Goal: Transaction & Acquisition: Obtain resource

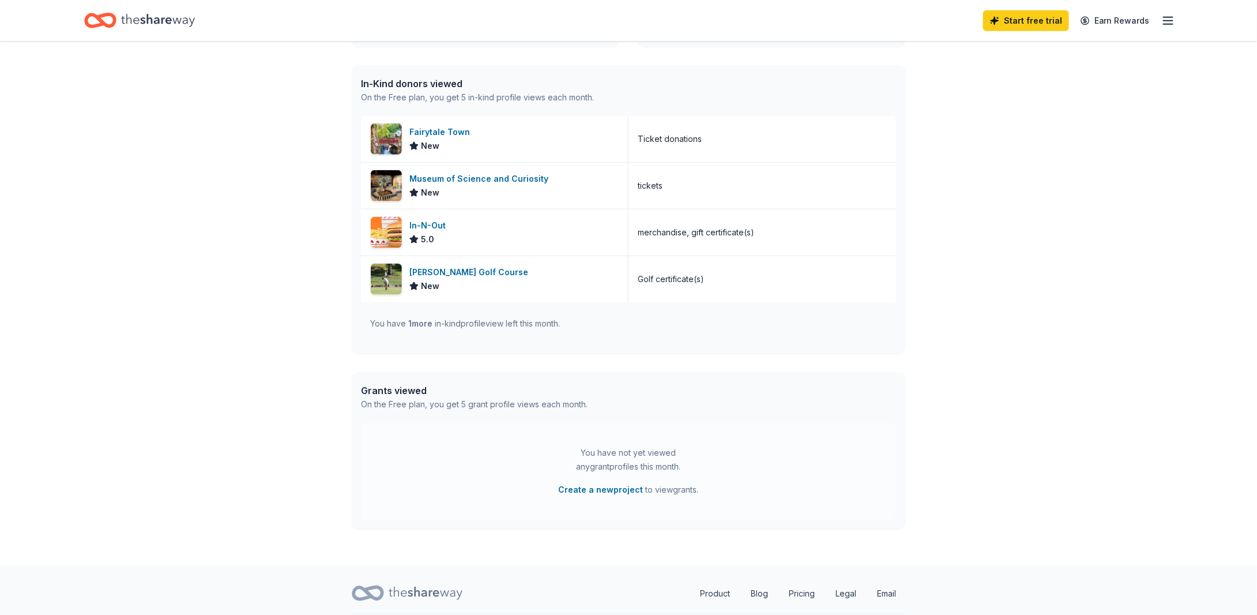
scroll to position [283, 0]
click at [469, 269] on div "[PERSON_NAME] Golf Course" at bounding box center [470, 270] width 123 height 14
click at [437, 219] on div "In-N-Out" at bounding box center [429, 223] width 41 height 14
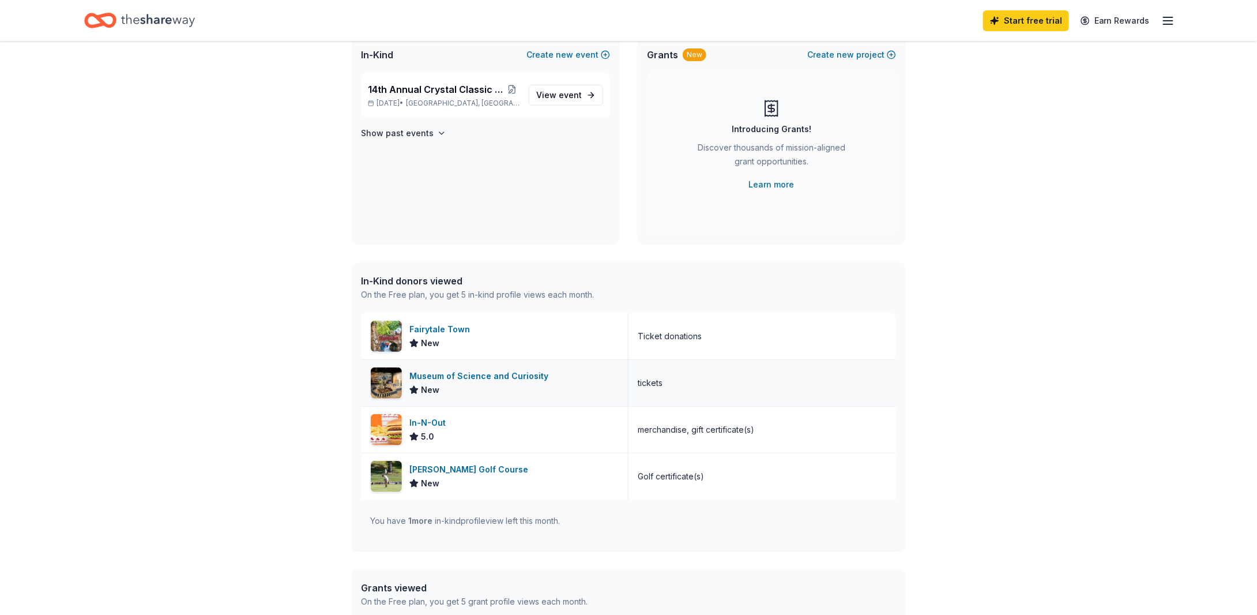
scroll to position [81, 0]
click at [489, 373] on div "Museum of Science and Curiosity" at bounding box center [481, 378] width 144 height 14
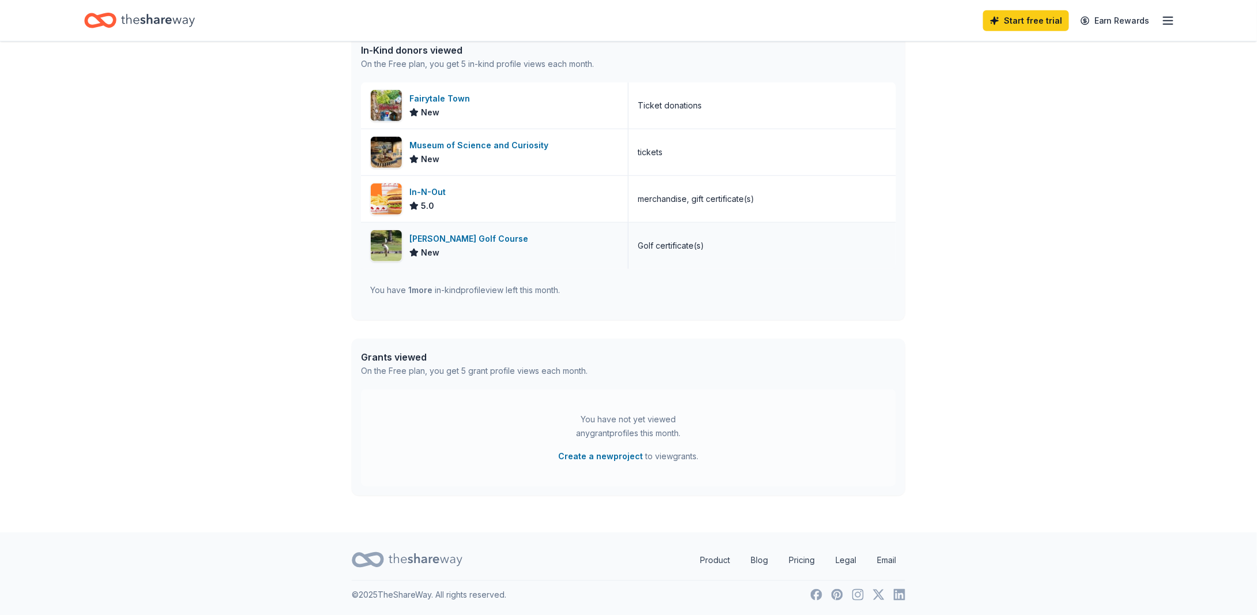
scroll to position [0, 0]
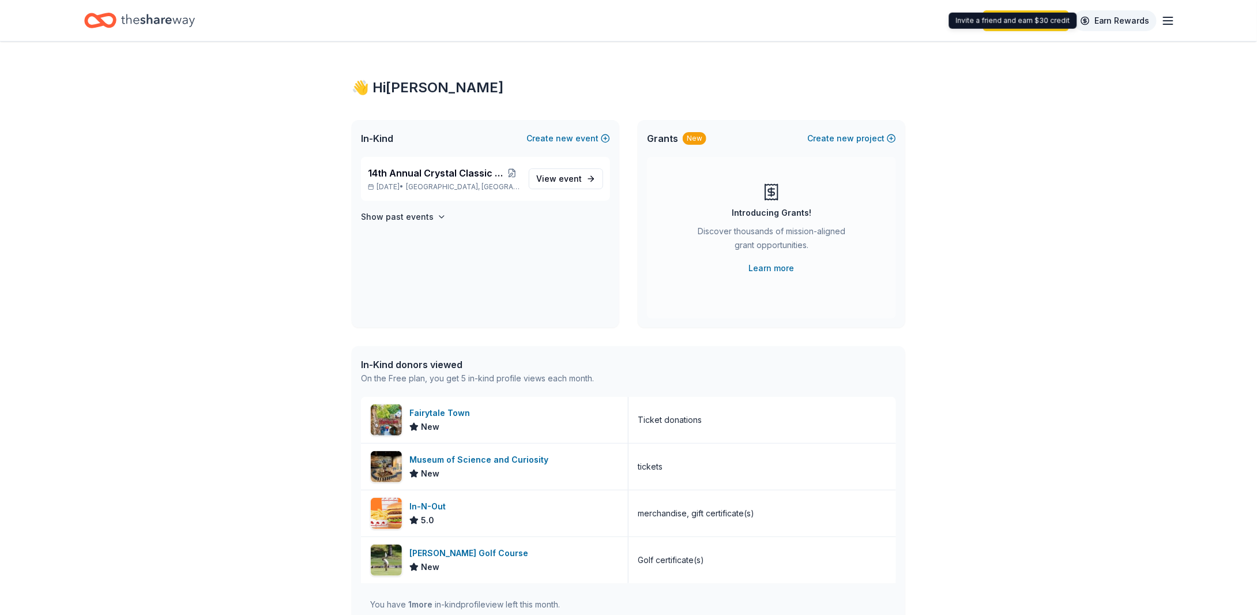
click at [1114, 16] on link "Earn Rewards" at bounding box center [1114, 20] width 83 height 21
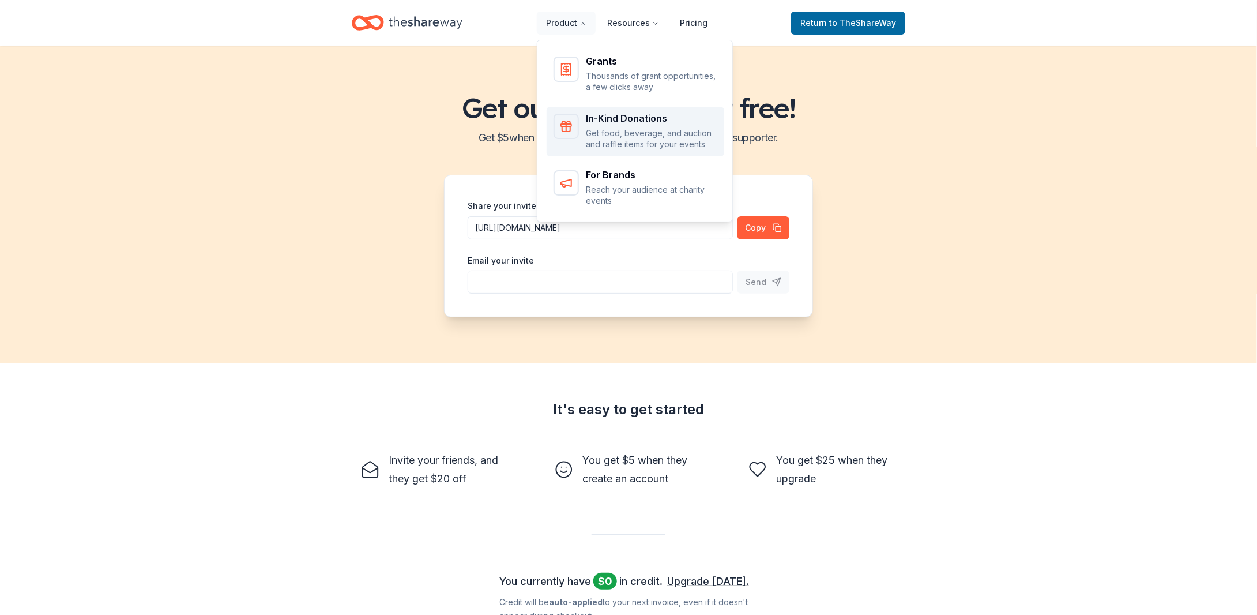
click at [597, 127] on p "Get food, beverage, and auction and raffle items for your events" at bounding box center [651, 138] width 131 height 22
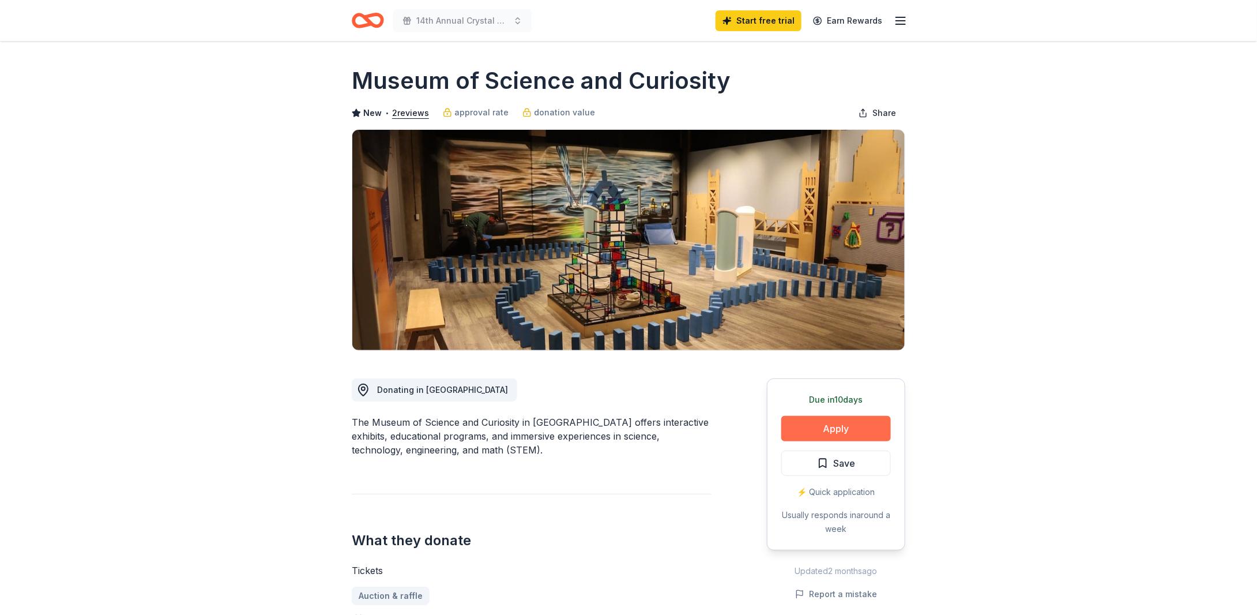
click at [857, 427] on button "Apply" at bounding box center [836, 428] width 110 height 25
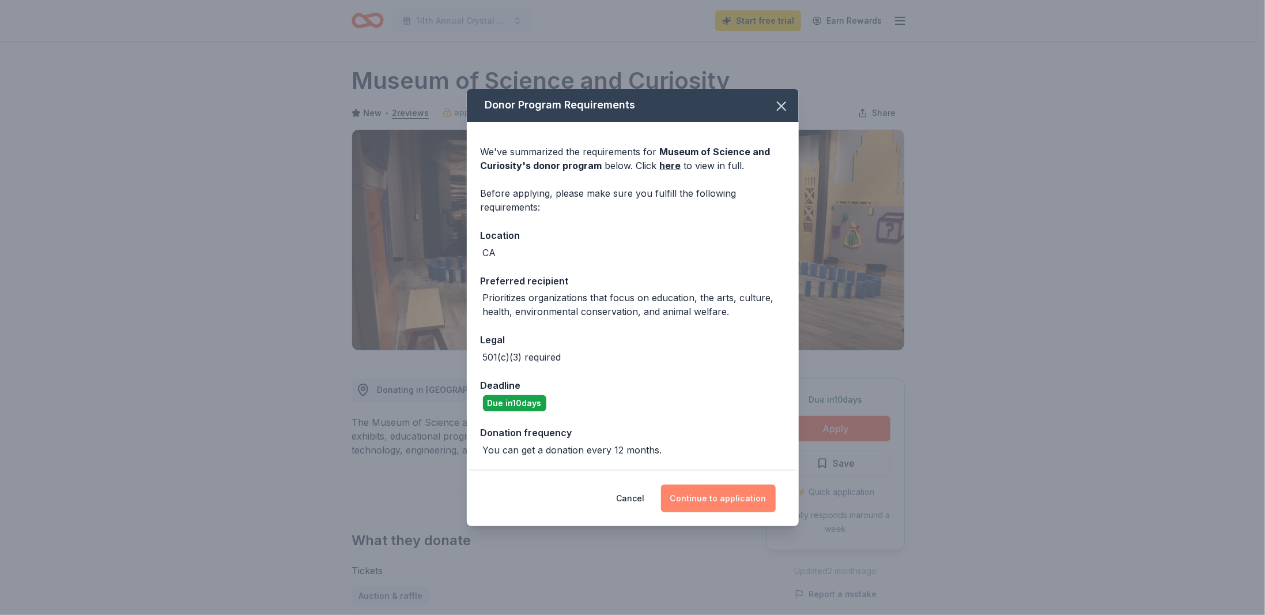
click at [736, 498] on button "Continue to application" at bounding box center [718, 498] width 115 height 28
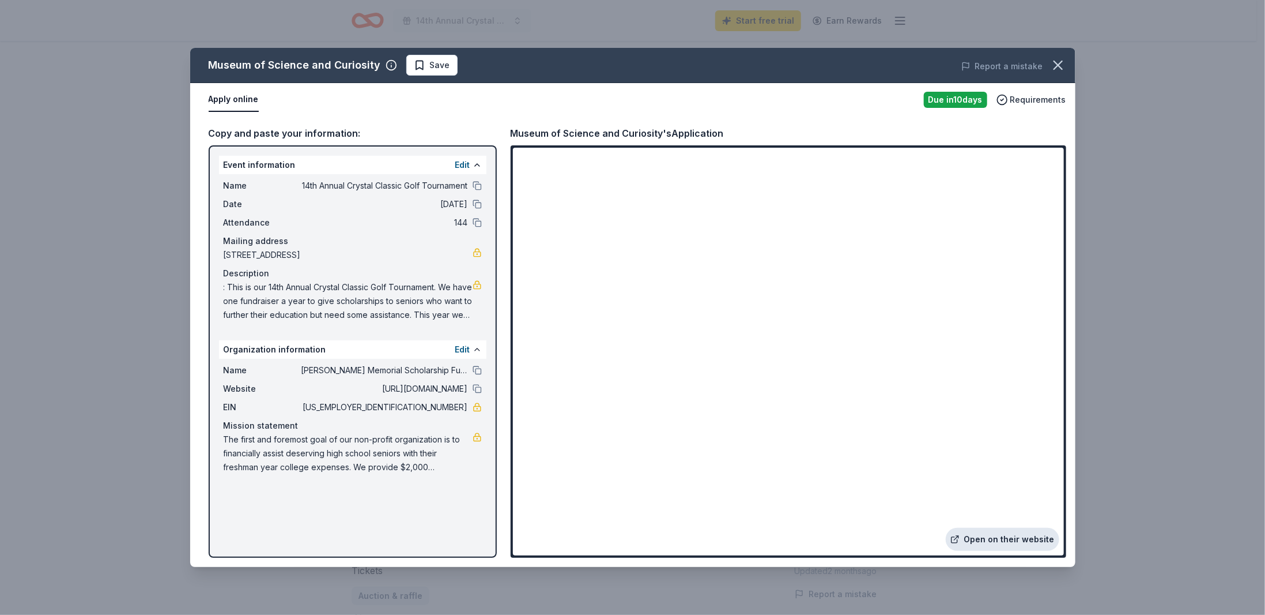
click at [1004, 537] on link "Open on their website" at bounding box center [1003, 539] width 114 height 23
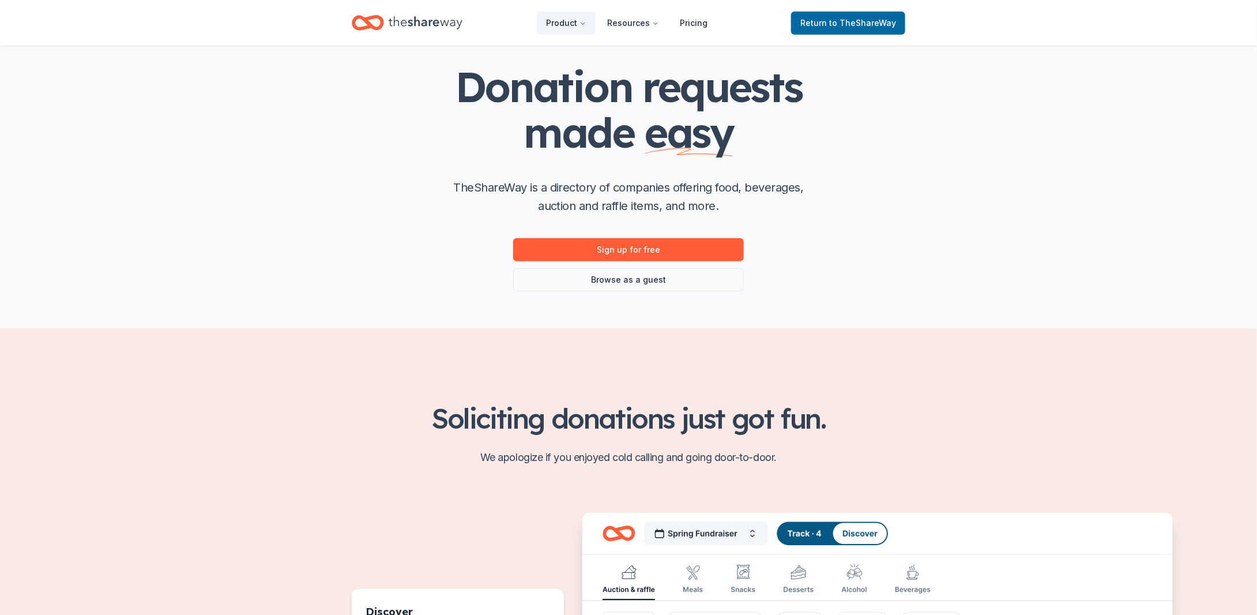
scroll to position [52, 0]
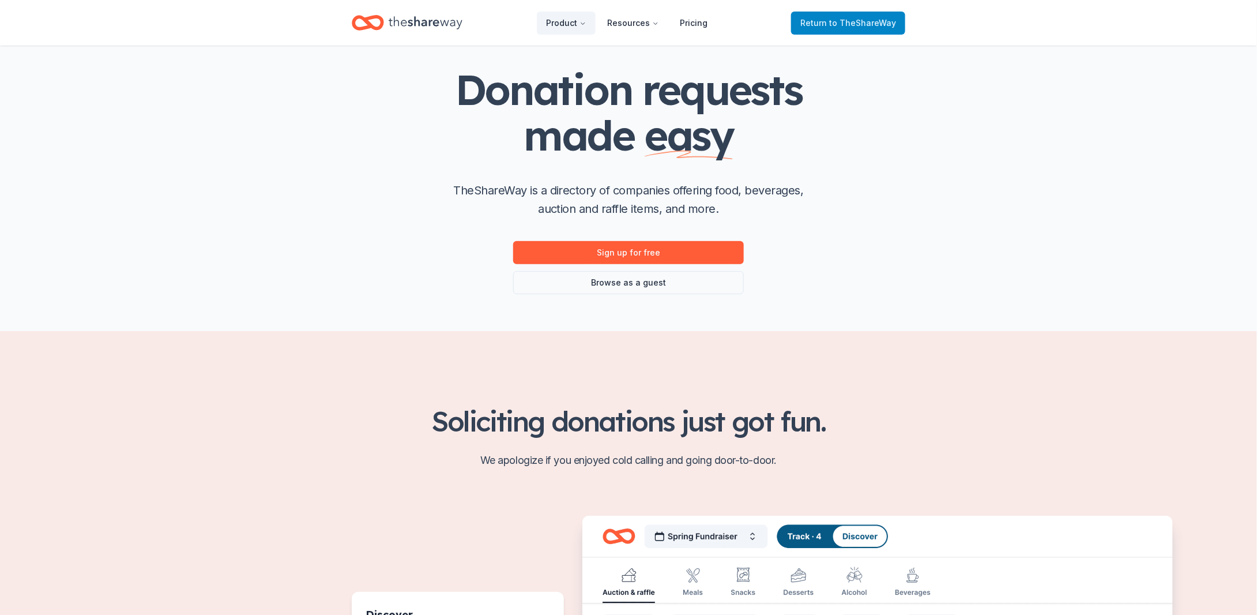
click at [827, 21] on span "Return to TheShareWay" at bounding box center [848, 23] width 96 height 14
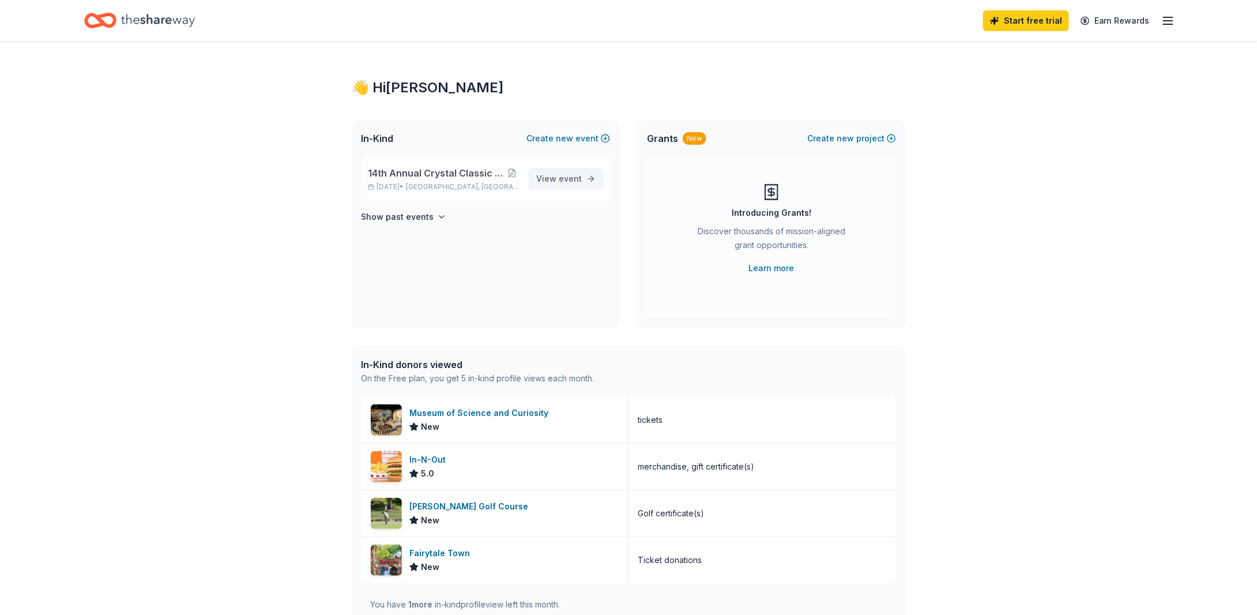
click at [554, 182] on span "View event" at bounding box center [559, 179] width 46 height 14
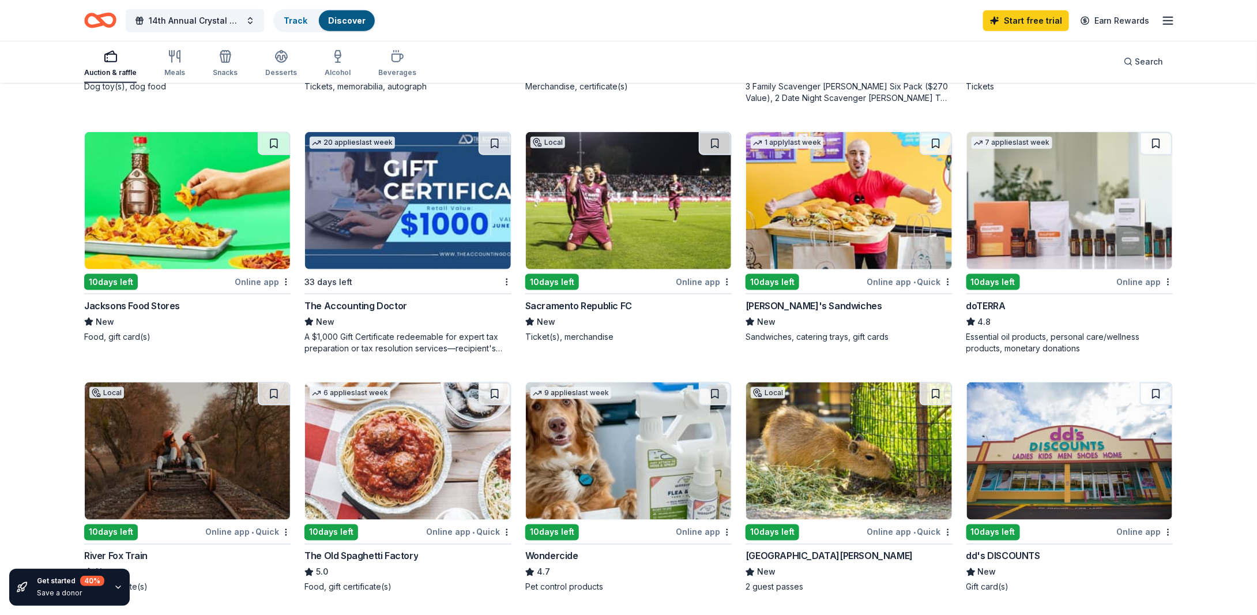
scroll to position [572, 0]
